Goal: Task Accomplishment & Management: Complete application form

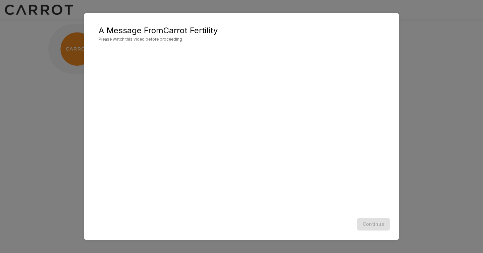
scroll to position [0, 0]
click at [252, 27] on h5 "A Message From Carrot Fertility" at bounding box center [242, 30] width 286 height 11
click at [377, 222] on button "Continue" at bounding box center [374, 224] width 33 height 12
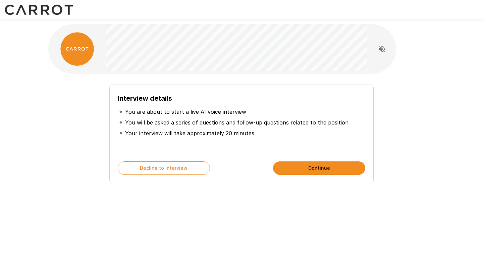
click at [167, 112] on p "You are about to start a live AI voice interview" at bounding box center [185, 112] width 121 height 8
click at [167, 122] on p "You will be asked a series of questions and follow-up questions related to the …" at bounding box center [237, 122] width 224 height 8
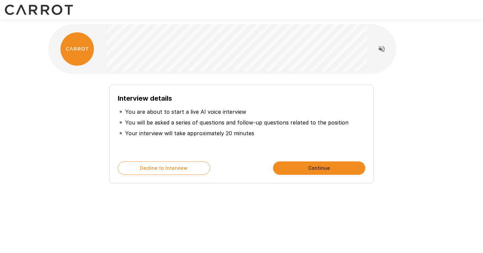
click at [167, 122] on p "You will be asked a series of questions and follow-up questions related to the …" at bounding box center [237, 122] width 224 height 8
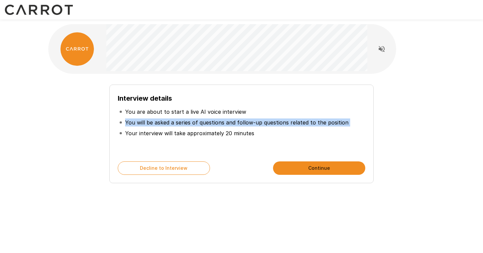
click at [167, 122] on p "You will be asked a series of questions and follow-up questions related to the …" at bounding box center [237, 122] width 224 height 8
click at [177, 133] on p "Your interview will take approximately 20 minutes" at bounding box center [189, 133] width 129 height 8
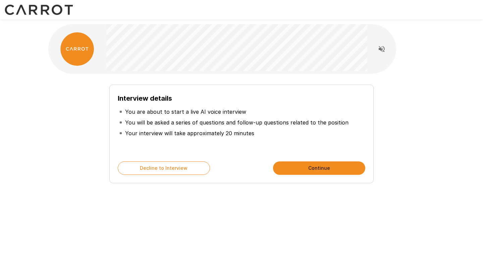
click at [177, 133] on p "Your interview will take approximately 20 minutes" at bounding box center [189, 133] width 129 height 8
click at [314, 168] on button "Continue" at bounding box center [319, 167] width 92 height 13
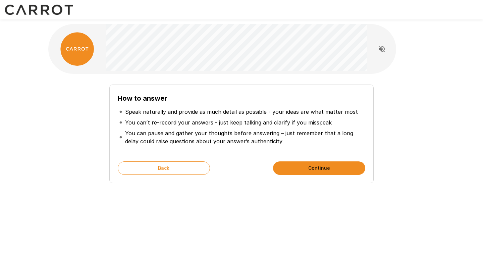
click at [207, 114] on p "Speak naturally and provide as much detail as possible - your ideas are what ma…" at bounding box center [241, 112] width 233 height 8
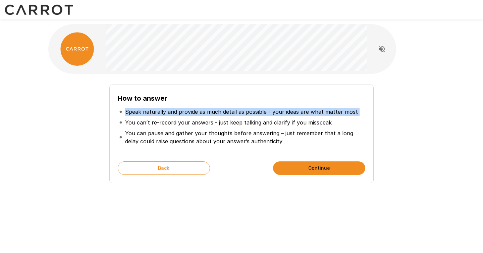
click at [207, 114] on p "Speak naturally and provide as much detail as possible - your ideas are what ma…" at bounding box center [241, 112] width 233 height 8
click at [303, 170] on button "Continue" at bounding box center [319, 167] width 92 height 13
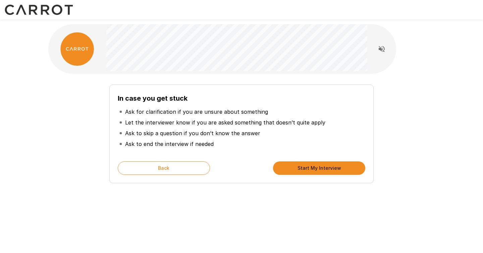
click at [199, 112] on p "Ask for clarification if you are unsure about something" at bounding box center [196, 112] width 143 height 8
click at [198, 131] on p "Ask to skip a question if you don’t know the answer" at bounding box center [192, 133] width 135 height 8
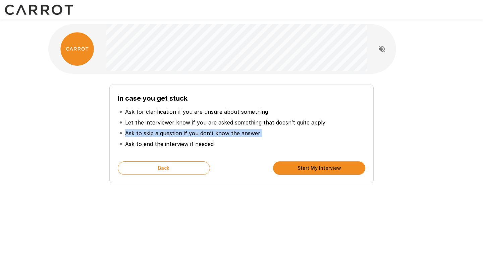
click at [198, 131] on p "Ask to skip a question if you don’t know the answer" at bounding box center [192, 133] width 135 height 8
click at [379, 47] on icon "Read questions aloud" at bounding box center [382, 49] width 6 height 6
click at [296, 171] on button "Start My Interview" at bounding box center [319, 167] width 92 height 13
